Goal: Task Accomplishment & Management: Use online tool/utility

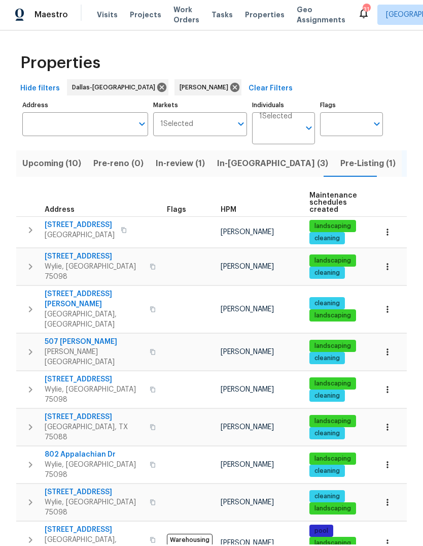
scroll to position [65, 0]
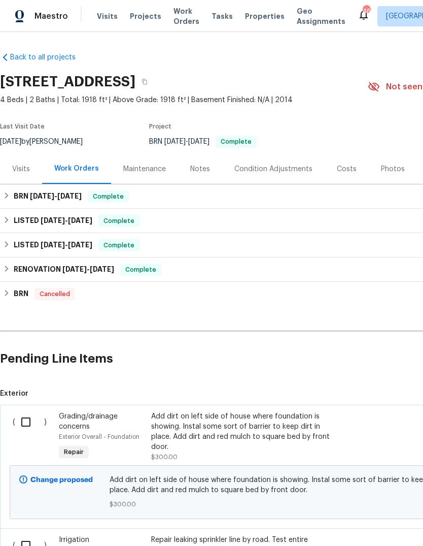
click at [25, 420] on input "checkbox" at bounding box center [29, 421] width 29 height 21
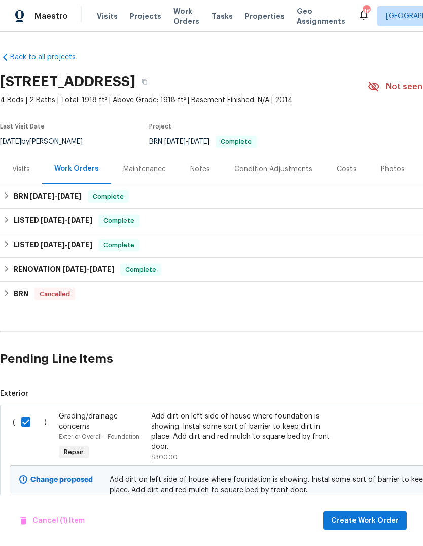
click at [25, 424] on input "checkbox" at bounding box center [29, 421] width 29 height 21
checkbox input "false"
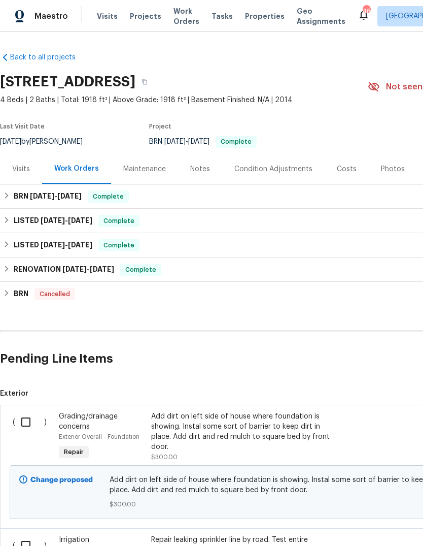
click at [209, 428] on div "Add dirt on left side of house where foundation is showing. Instal some sort of…" at bounding box center [240, 431] width 179 height 41
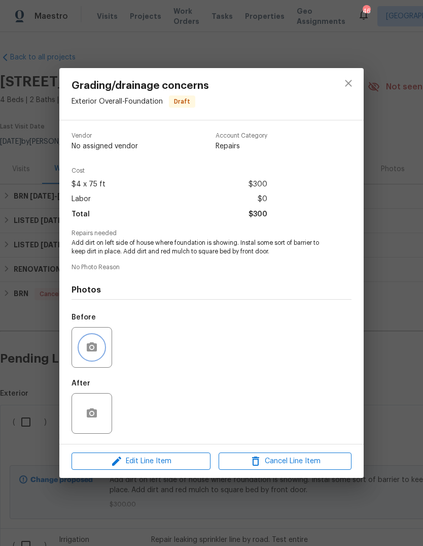
click at [100, 347] on button "button" at bounding box center [92, 347] width 24 height 24
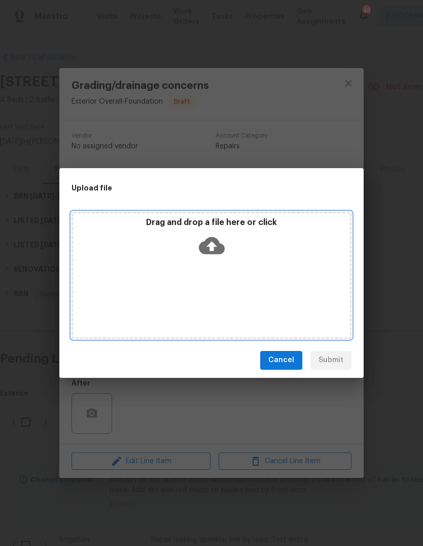
click at [220, 243] on icon at bounding box center [212, 245] width 26 height 17
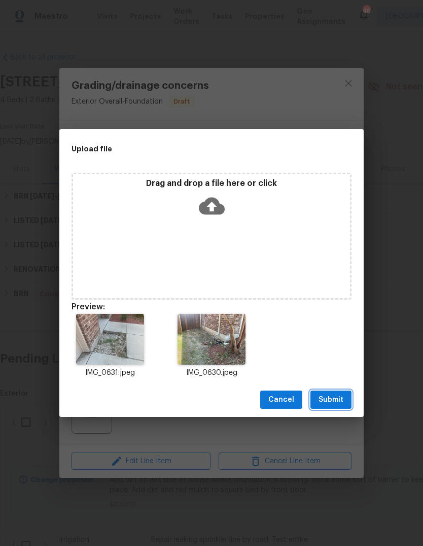
click at [340, 400] on span "Submit" at bounding box center [331, 399] width 25 height 13
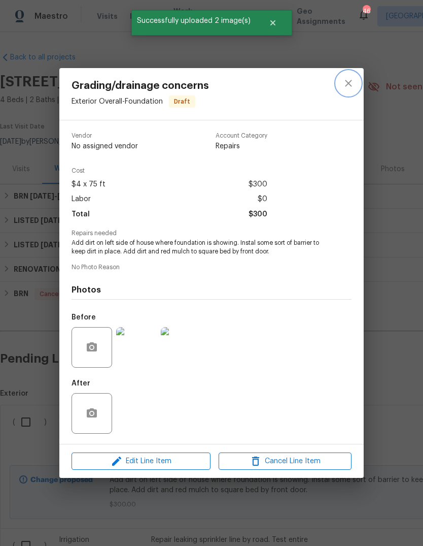
click at [351, 84] on icon "close" at bounding box center [348, 83] width 7 height 7
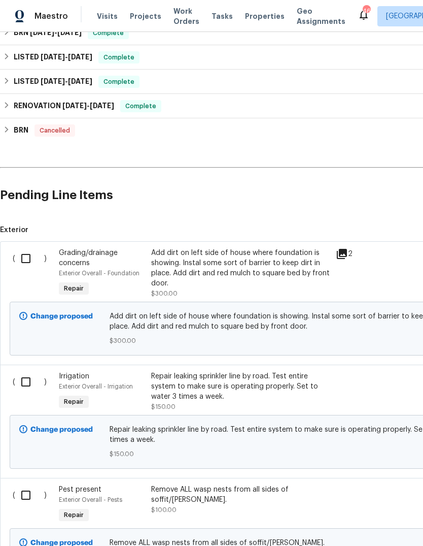
scroll to position [163, 0]
click at [228, 383] on div "Repair leaking sprinkler line by road. Test entire system to make sure is opera…" at bounding box center [240, 386] width 179 height 30
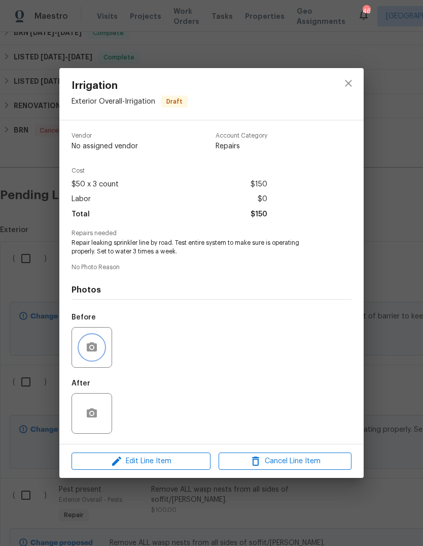
click at [93, 353] on icon "button" at bounding box center [92, 347] width 12 height 12
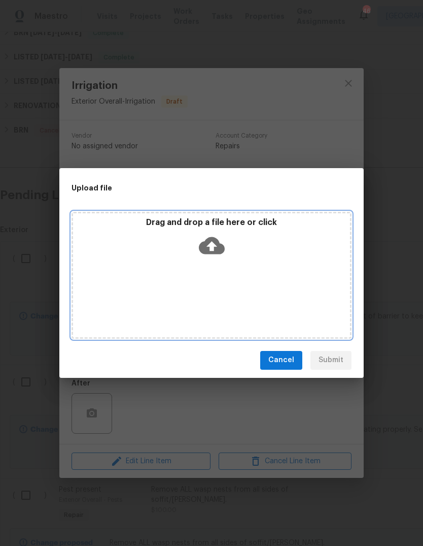
click at [217, 252] on icon at bounding box center [212, 245] width 26 height 17
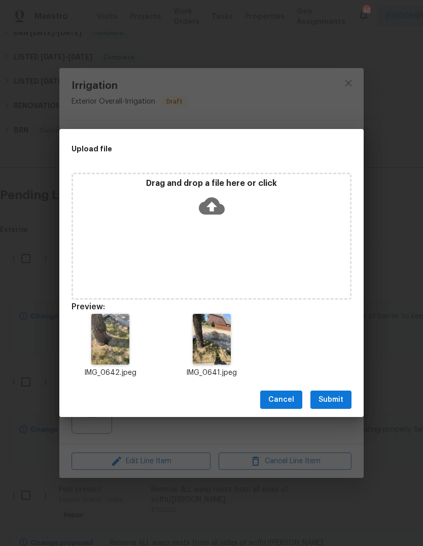
click at [331, 394] on span "Submit" at bounding box center [331, 399] width 25 height 13
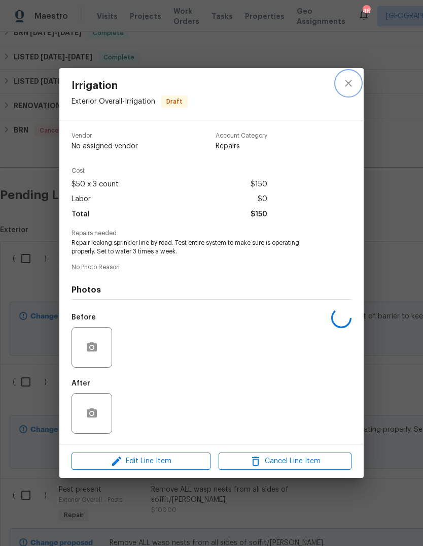
click at [352, 84] on icon "close" at bounding box center [349, 83] width 12 height 12
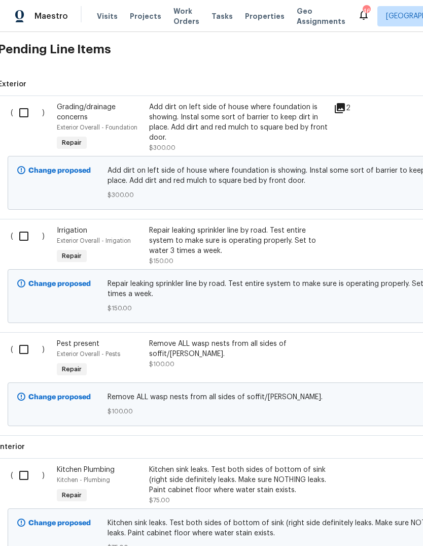
scroll to position [326, 5]
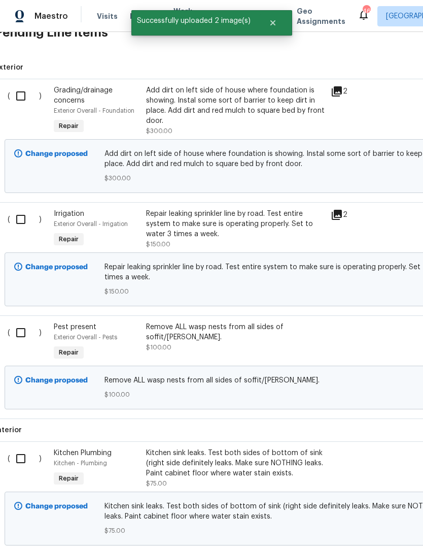
click at [213, 339] on div "Remove ALL wasp nests from all sides of soffit/eaves. $100.00" at bounding box center [235, 337] width 179 height 30
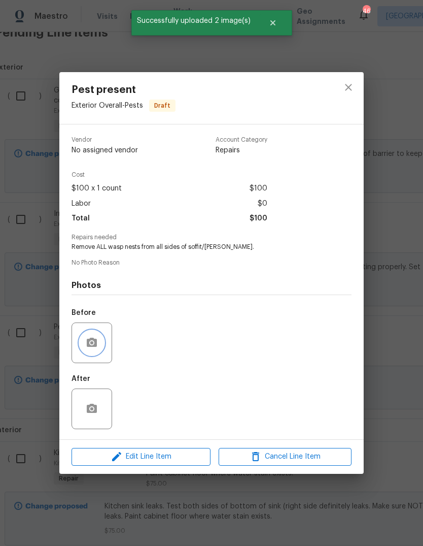
click at [94, 349] on icon "button" at bounding box center [92, 343] width 12 height 12
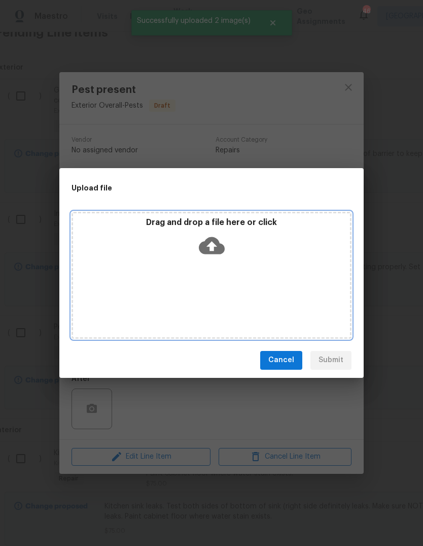
click at [218, 250] on icon at bounding box center [212, 245] width 26 height 17
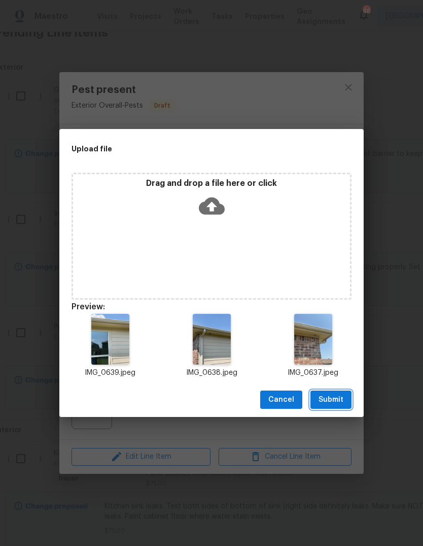
click at [338, 397] on span "Submit" at bounding box center [331, 399] width 25 height 13
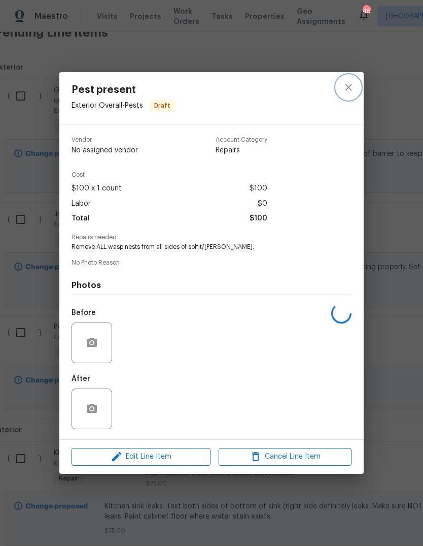
click at [343, 86] on icon "close" at bounding box center [349, 87] width 12 height 12
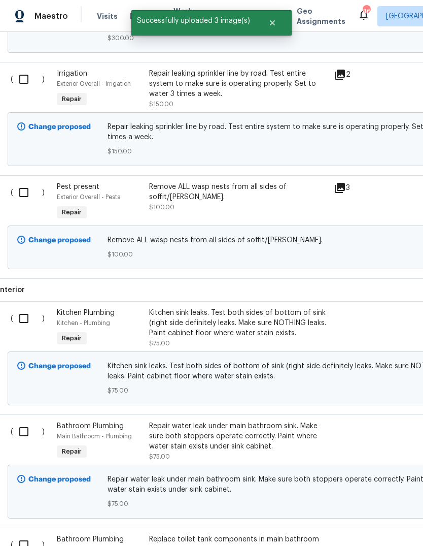
scroll to position [470, 3]
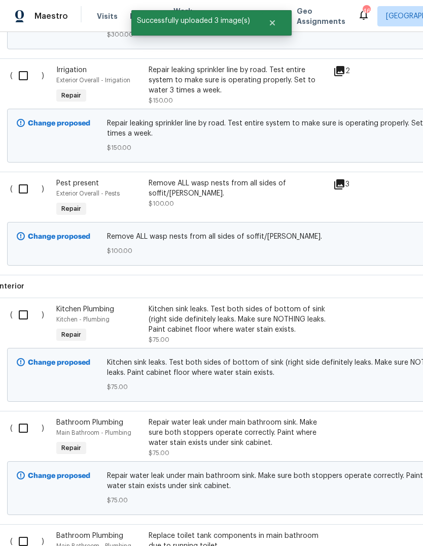
click at [243, 318] on div "Kitchen sink leaks. Test both sides of bottom of sink (right side definitely le…" at bounding box center [238, 319] width 179 height 30
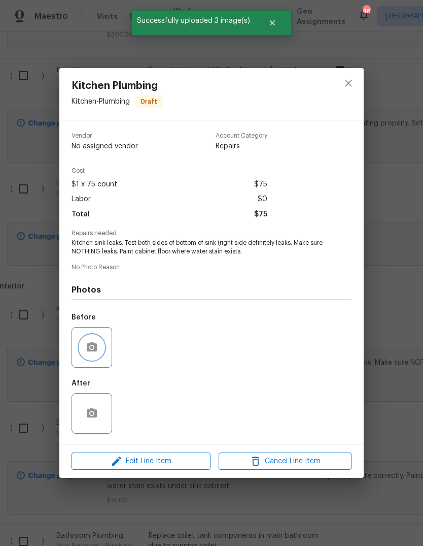
click at [103, 350] on button "button" at bounding box center [92, 347] width 24 height 24
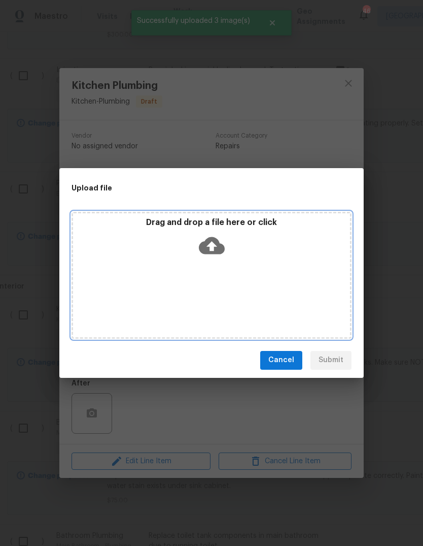
click at [217, 245] on icon at bounding box center [212, 245] width 26 height 17
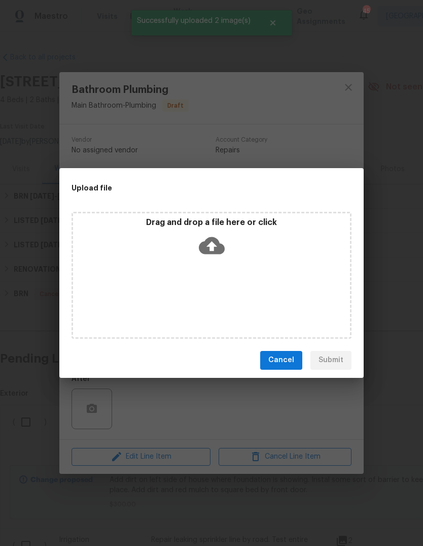
scroll to position [585, 0]
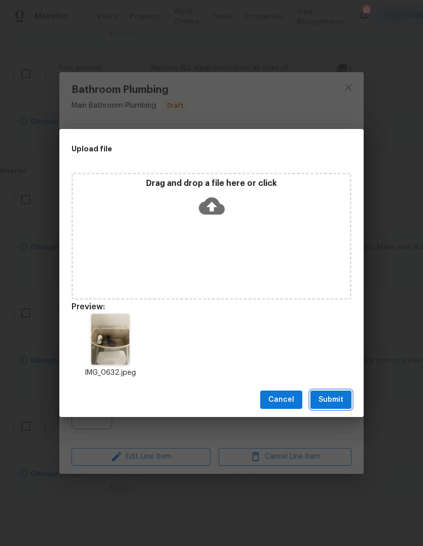
click at [339, 398] on span "Submit" at bounding box center [331, 399] width 25 height 13
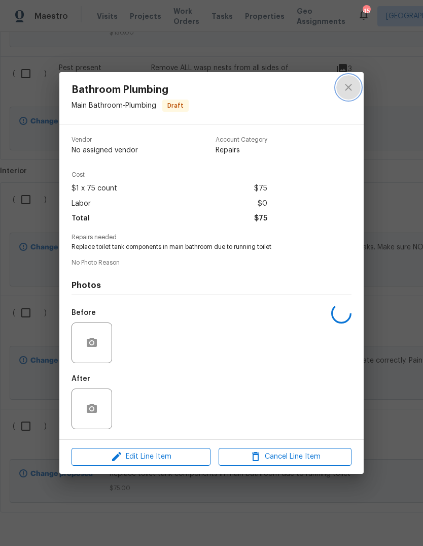
click at [357, 83] on button "close" at bounding box center [349, 87] width 24 height 24
